Goal: Check status: Check status

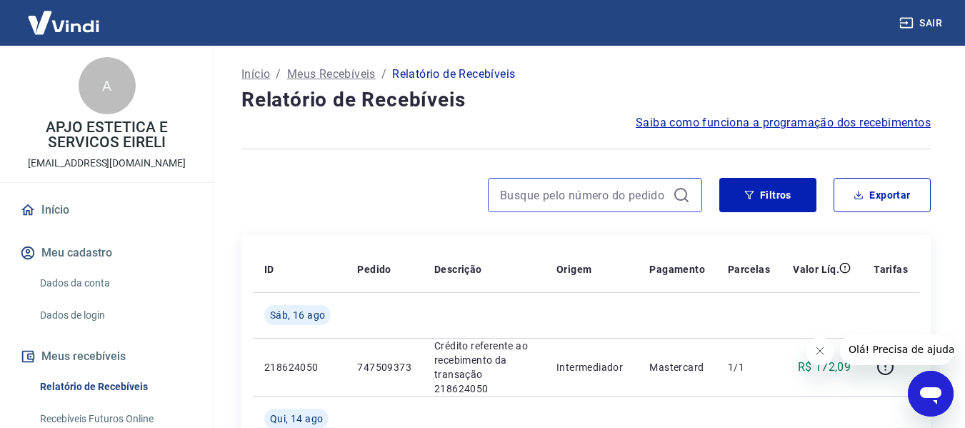
click at [507, 191] on input at bounding box center [583, 194] width 167 height 21
paste input "746682503"
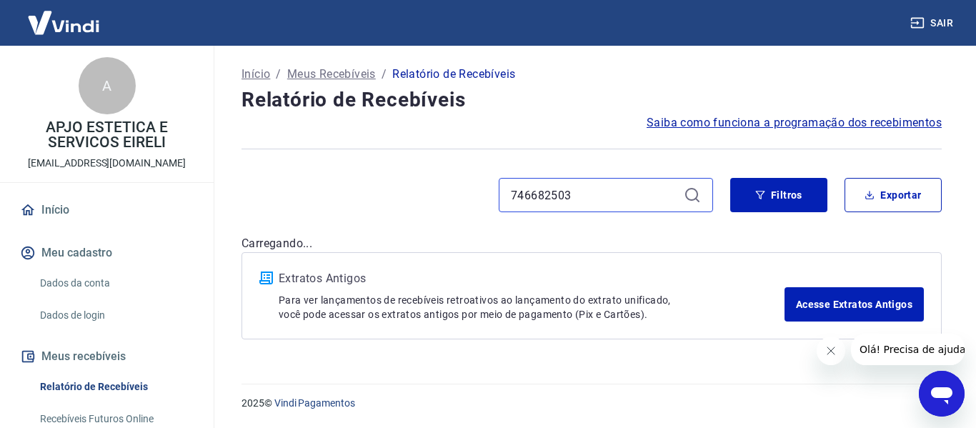
click at [677, 196] on input "746682503" at bounding box center [594, 194] width 167 height 21
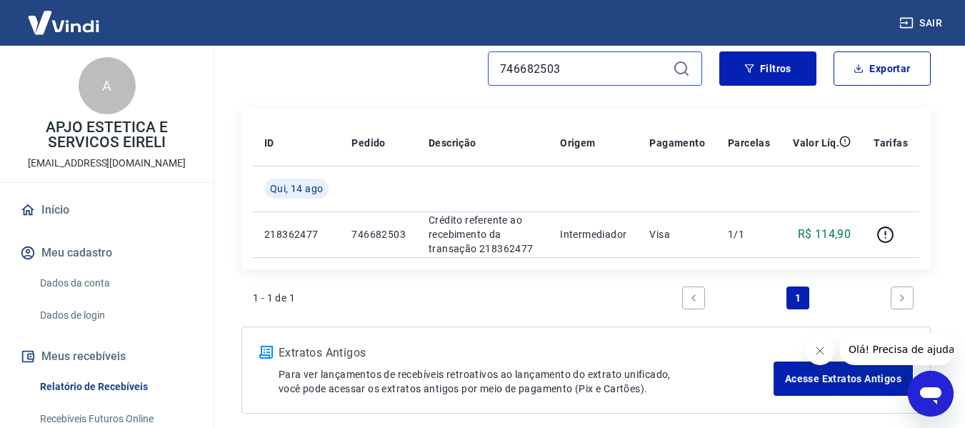
scroll to position [143, 0]
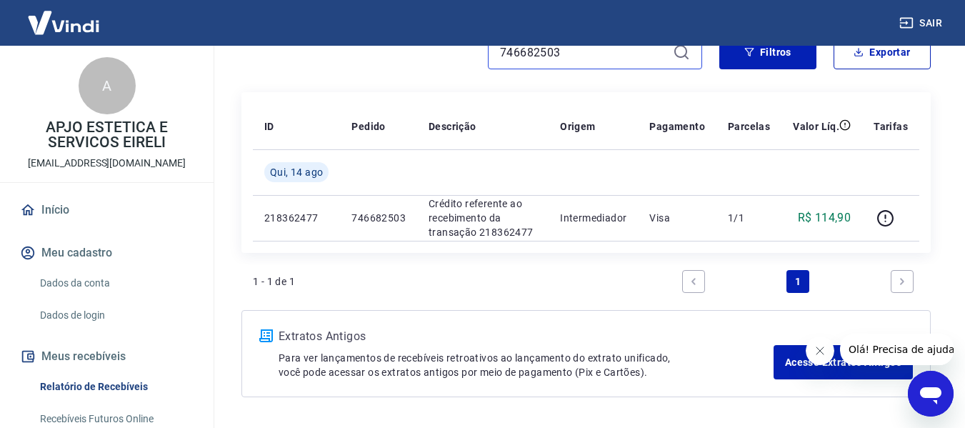
drag, startPoint x: 560, startPoint y: 50, endPoint x: 499, endPoint y: 52, distance: 61.5
click at [499, 52] on div "746682503" at bounding box center [595, 52] width 214 height 34
paste input "153506"
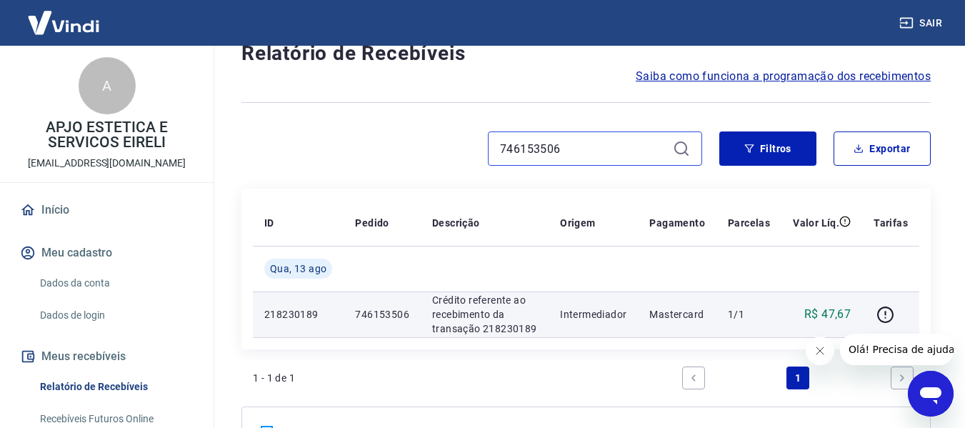
scroll to position [71, 0]
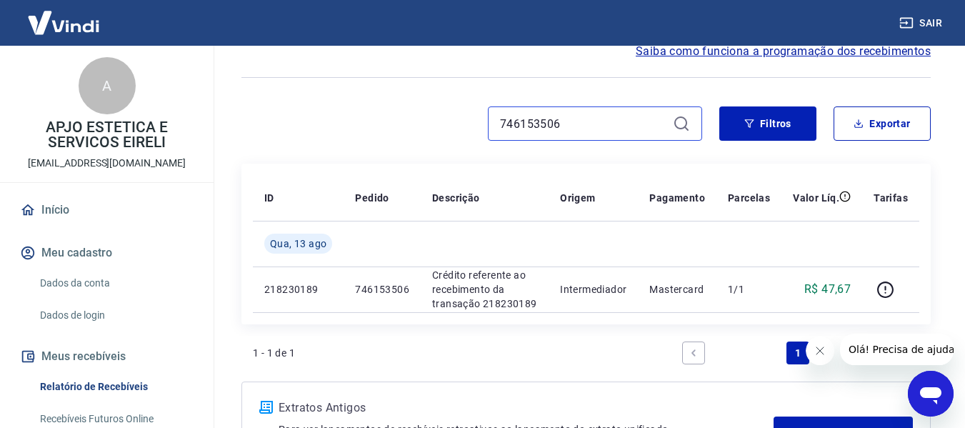
type input "746153506"
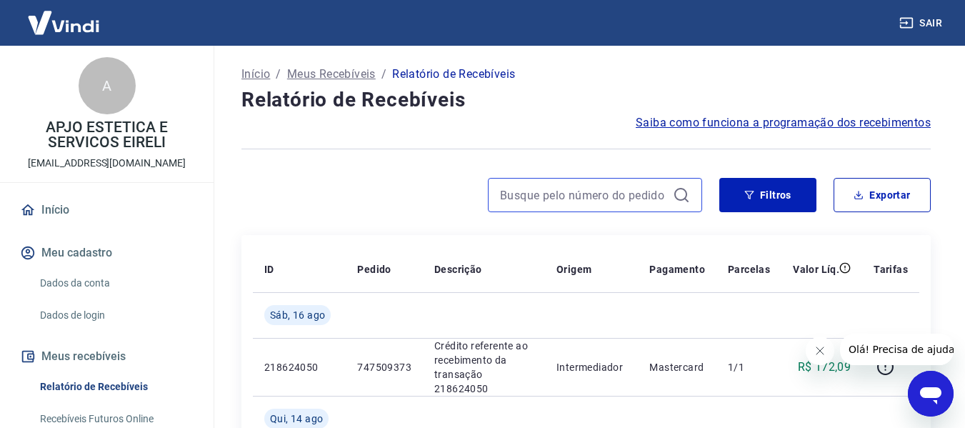
click at [543, 196] on input at bounding box center [583, 194] width 167 height 21
paste input "747509373"
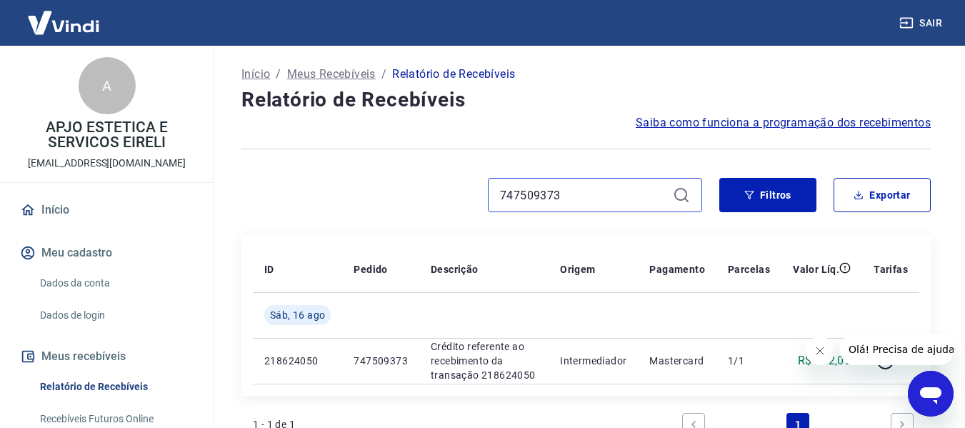
drag, startPoint x: 577, startPoint y: 194, endPoint x: 478, endPoint y: 201, distance: 98.8
click at [478, 201] on div "747509373" at bounding box center [471, 195] width 461 height 34
click at [679, 196] on icon at bounding box center [681, 194] width 17 height 17
drag, startPoint x: 570, startPoint y: 196, endPoint x: 492, endPoint y: 199, distance: 77.9
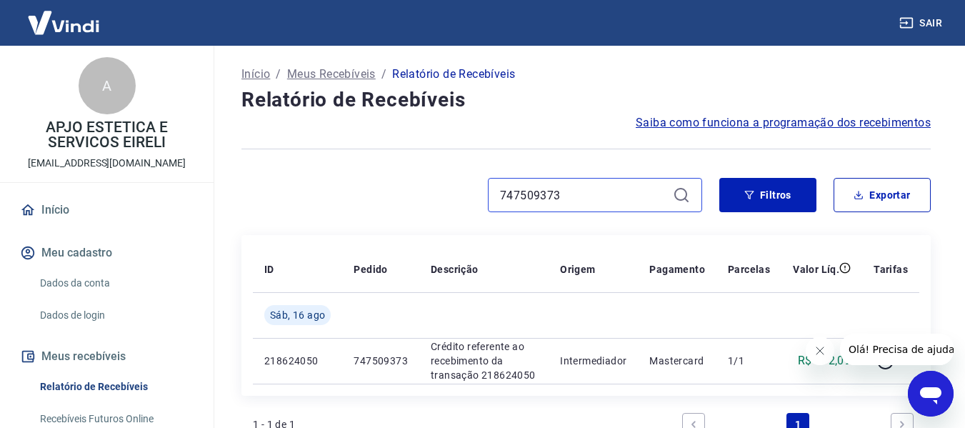
click at [492, 199] on div "747509373" at bounding box center [595, 195] width 214 height 34
paste input "53327748"
type input "753327748"
